Goal: Transaction & Acquisition: Purchase product/service

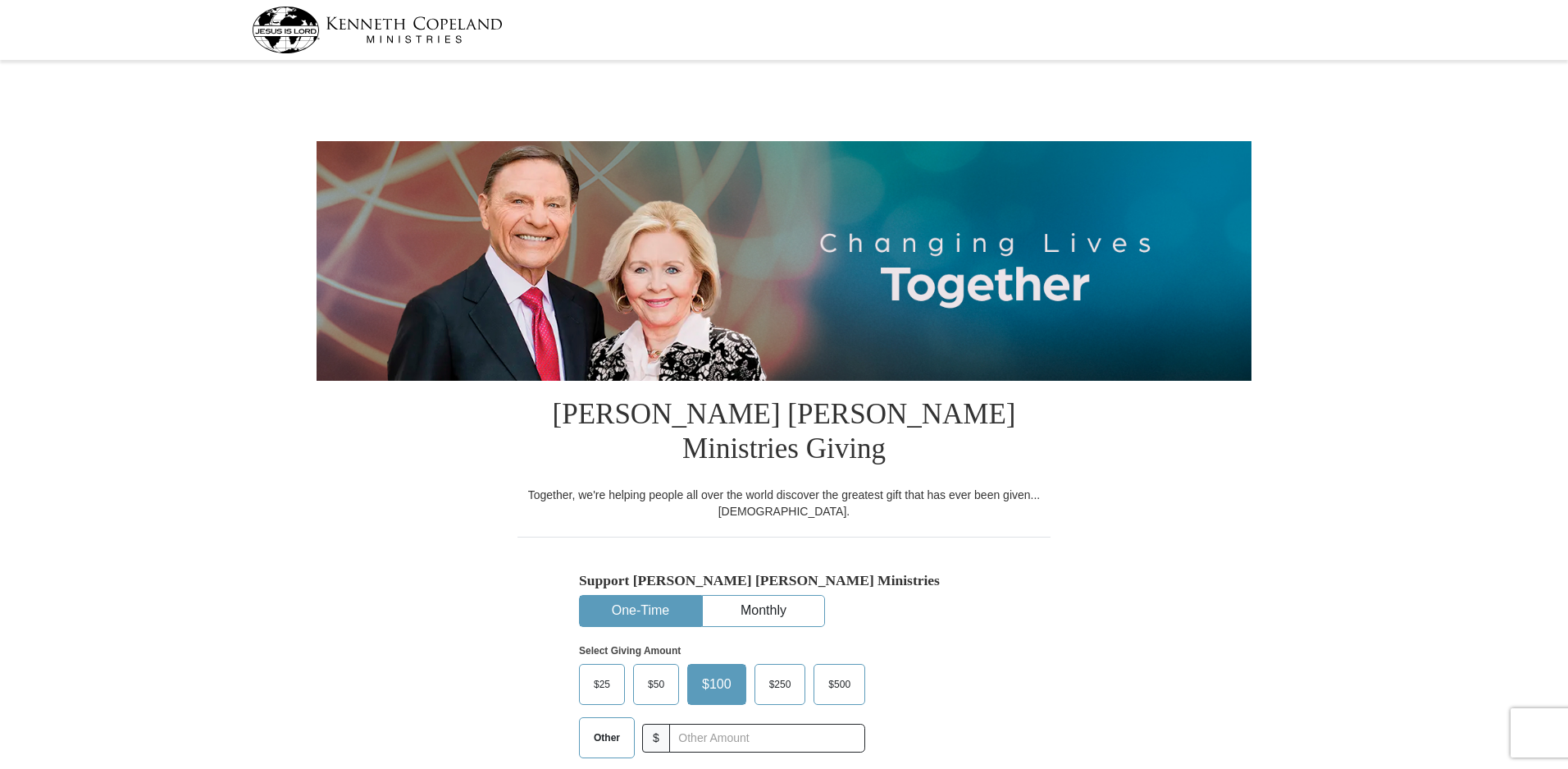
select select "[GEOGRAPHIC_DATA]"
click at [698, 723] on input "text" at bounding box center [767, 737] width 182 height 29
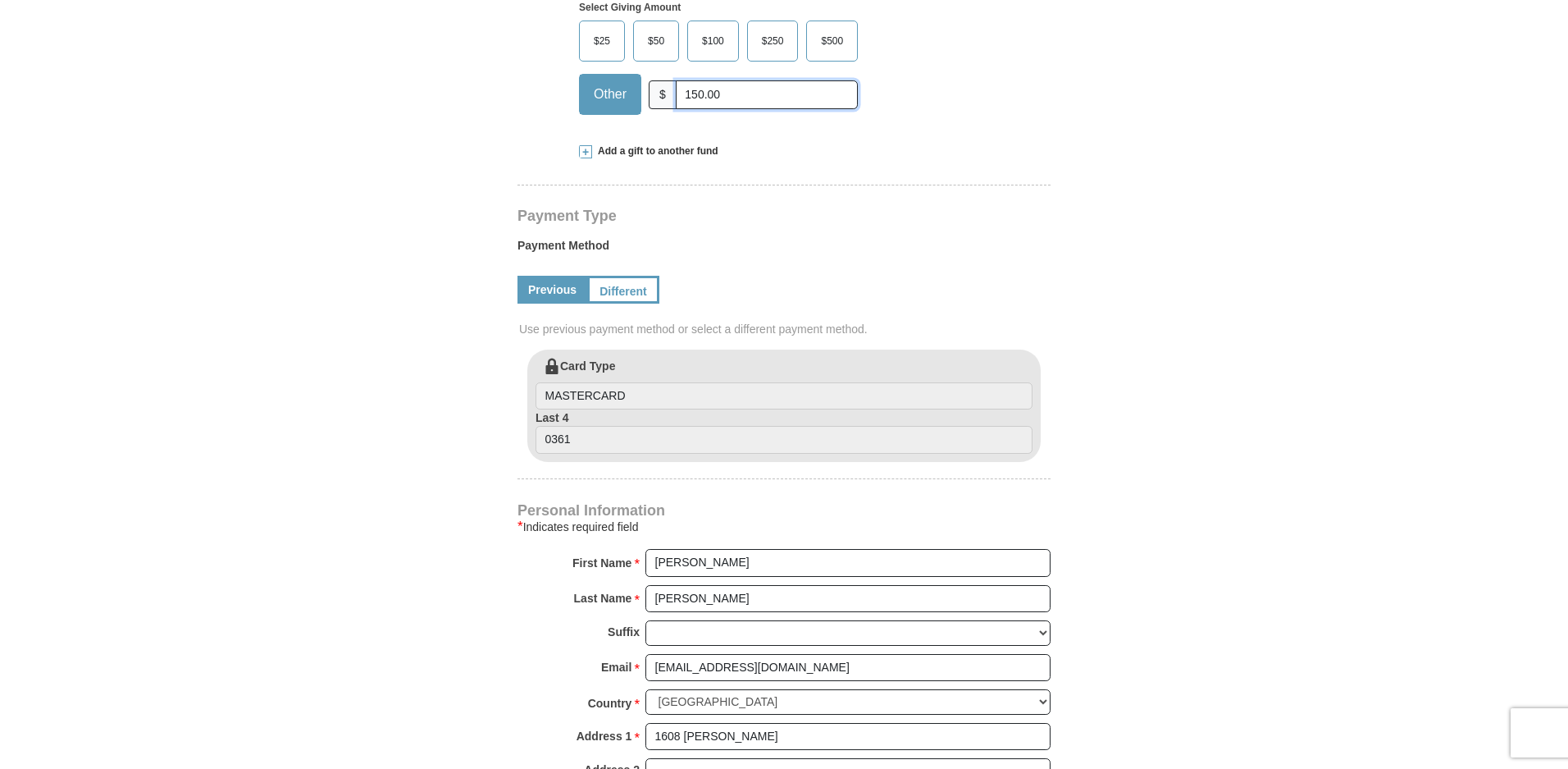
scroll to position [652, 0]
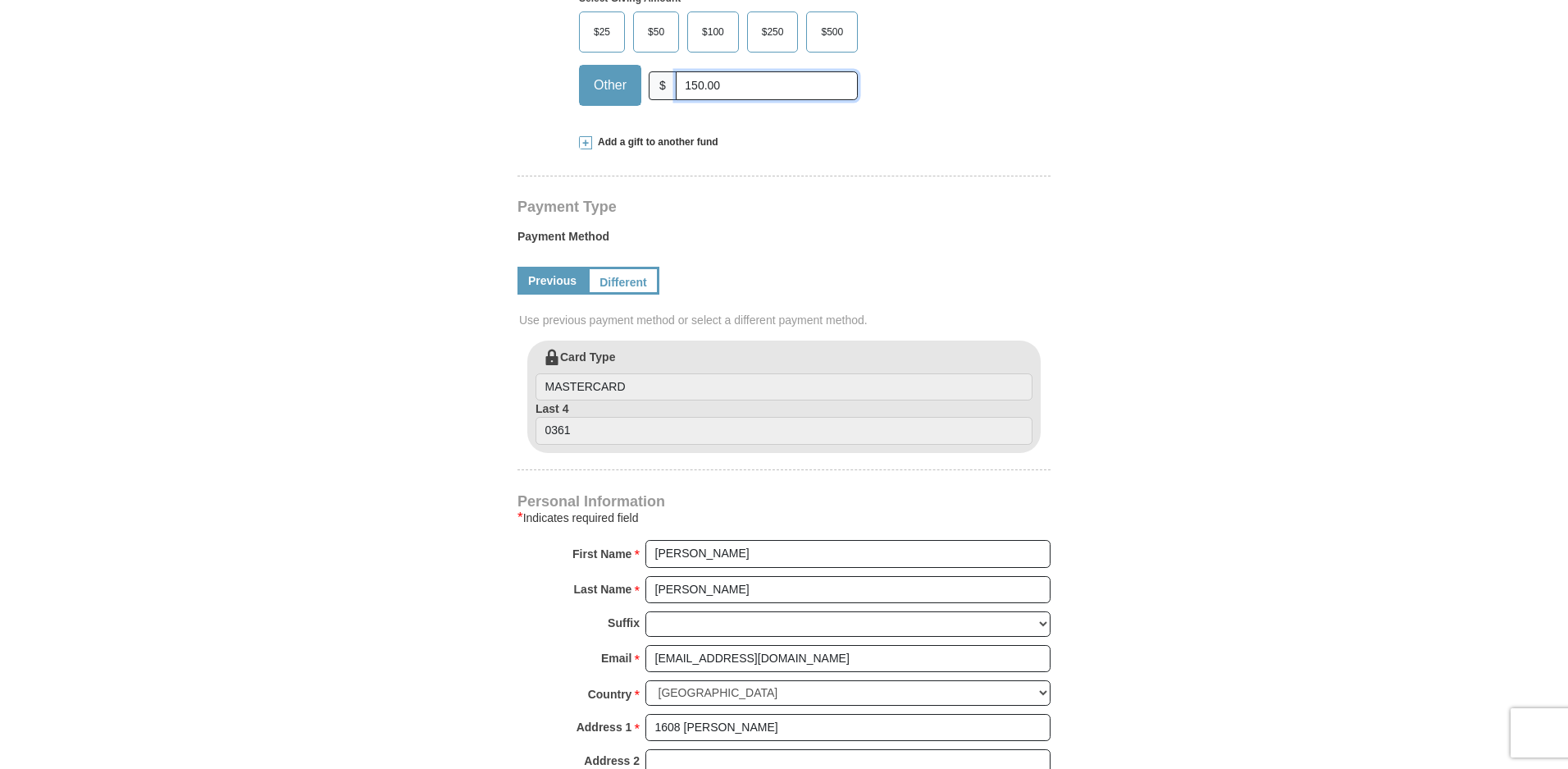
type input "150.00"
click at [651, 540] on input "[PERSON_NAME]" at bounding box center [847, 554] width 405 height 28
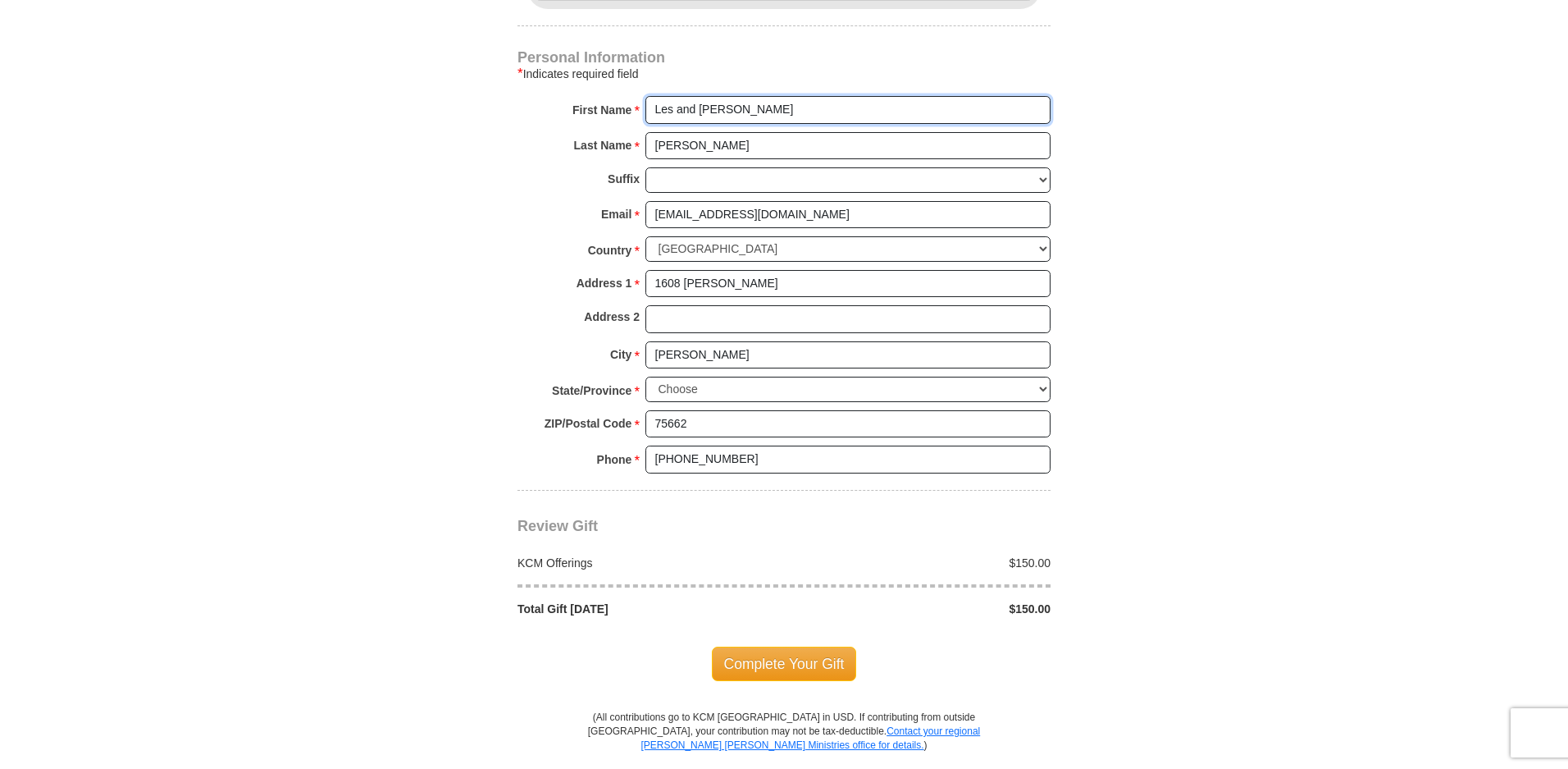
scroll to position [1133, 0]
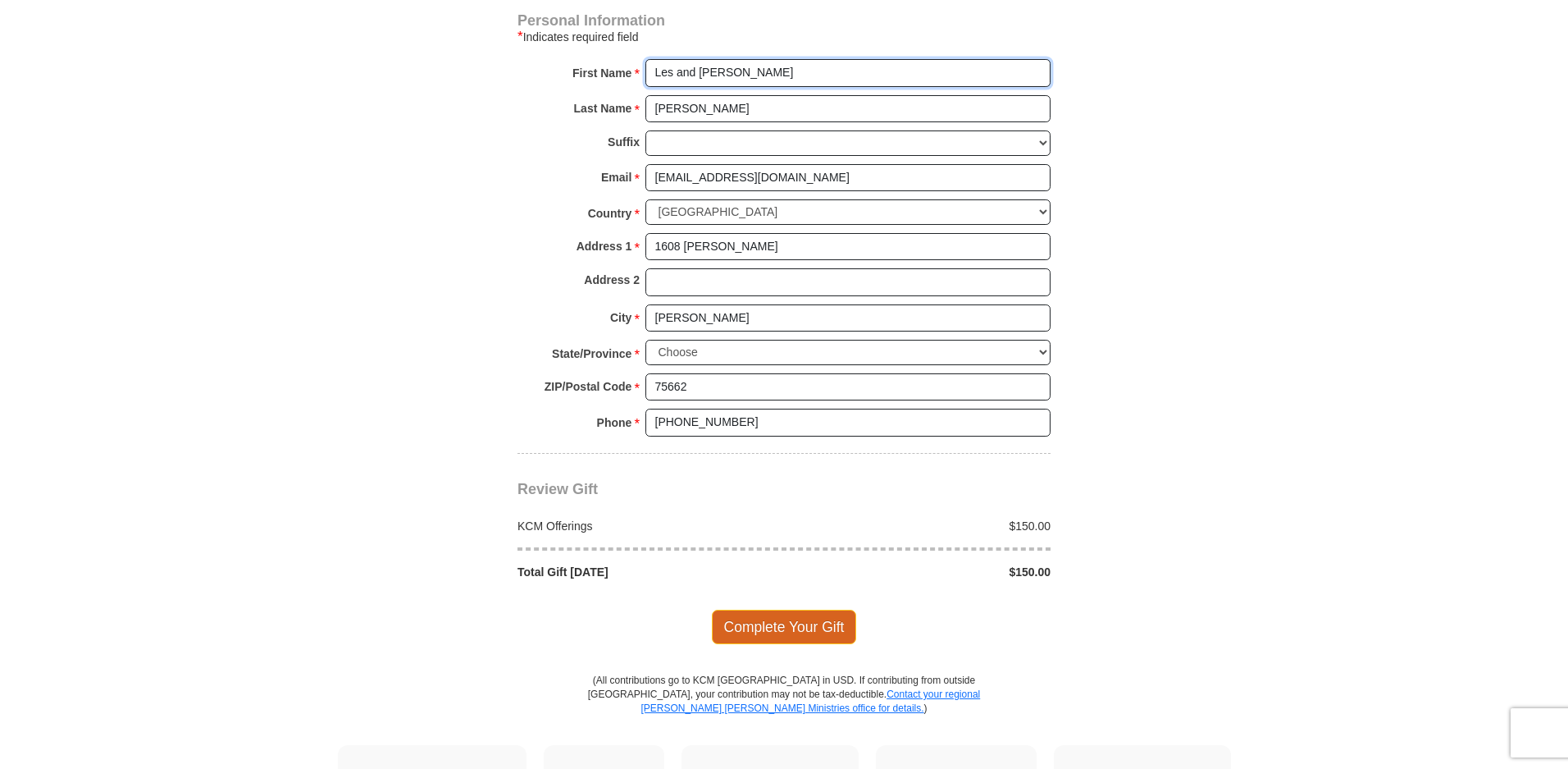
type input "Les and [PERSON_NAME]"
click at [777, 609] on span "Complete Your Gift" at bounding box center [784, 626] width 146 height 34
